Goal: Task Accomplishment & Management: Use online tool/utility

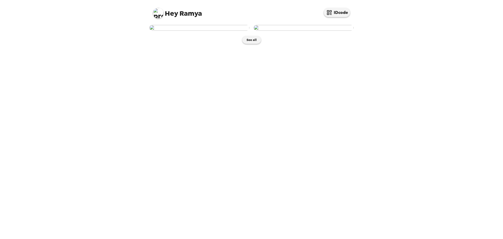
click at [205, 31] on img at bounding box center [199, 28] width 100 height 6
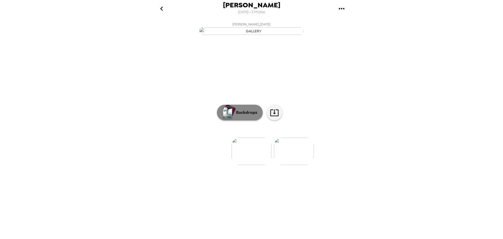
click at [250, 115] on p "Backdrops" at bounding box center [245, 112] width 24 height 6
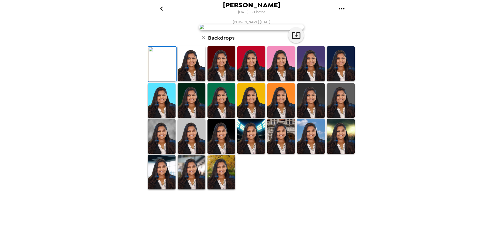
click at [194, 81] on img at bounding box center [192, 63] width 28 height 35
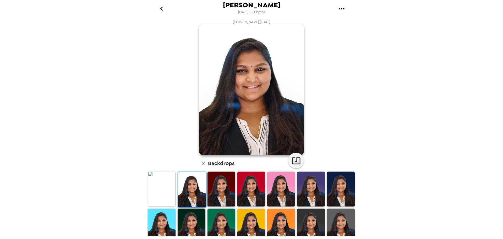
click at [218, 190] on img at bounding box center [221, 188] width 28 height 35
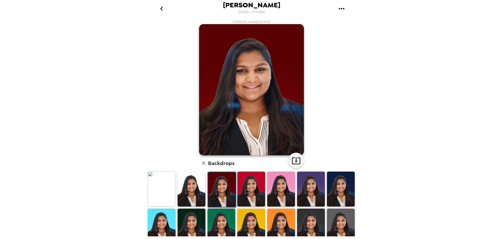
click at [260, 192] on img at bounding box center [251, 188] width 28 height 35
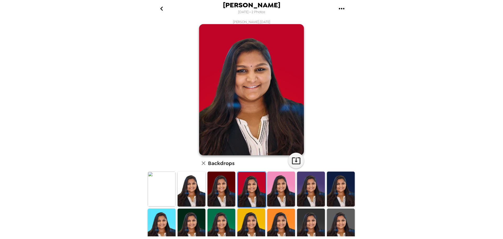
click at [302, 191] on img at bounding box center [311, 188] width 28 height 35
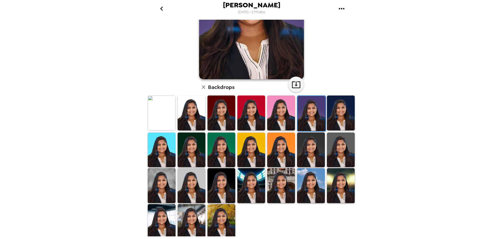
click at [223, 187] on img at bounding box center [221, 185] width 28 height 35
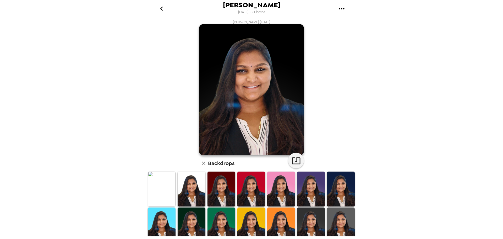
click at [153, 192] on img at bounding box center [162, 188] width 28 height 35
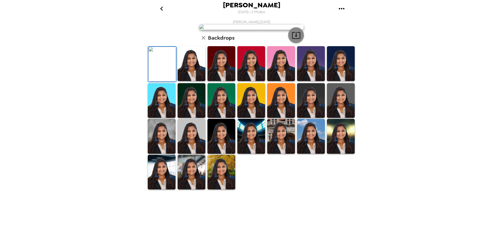
click at [299, 43] on button "button" at bounding box center [296, 35] width 16 height 16
